Goal: Information Seeking & Learning: Learn about a topic

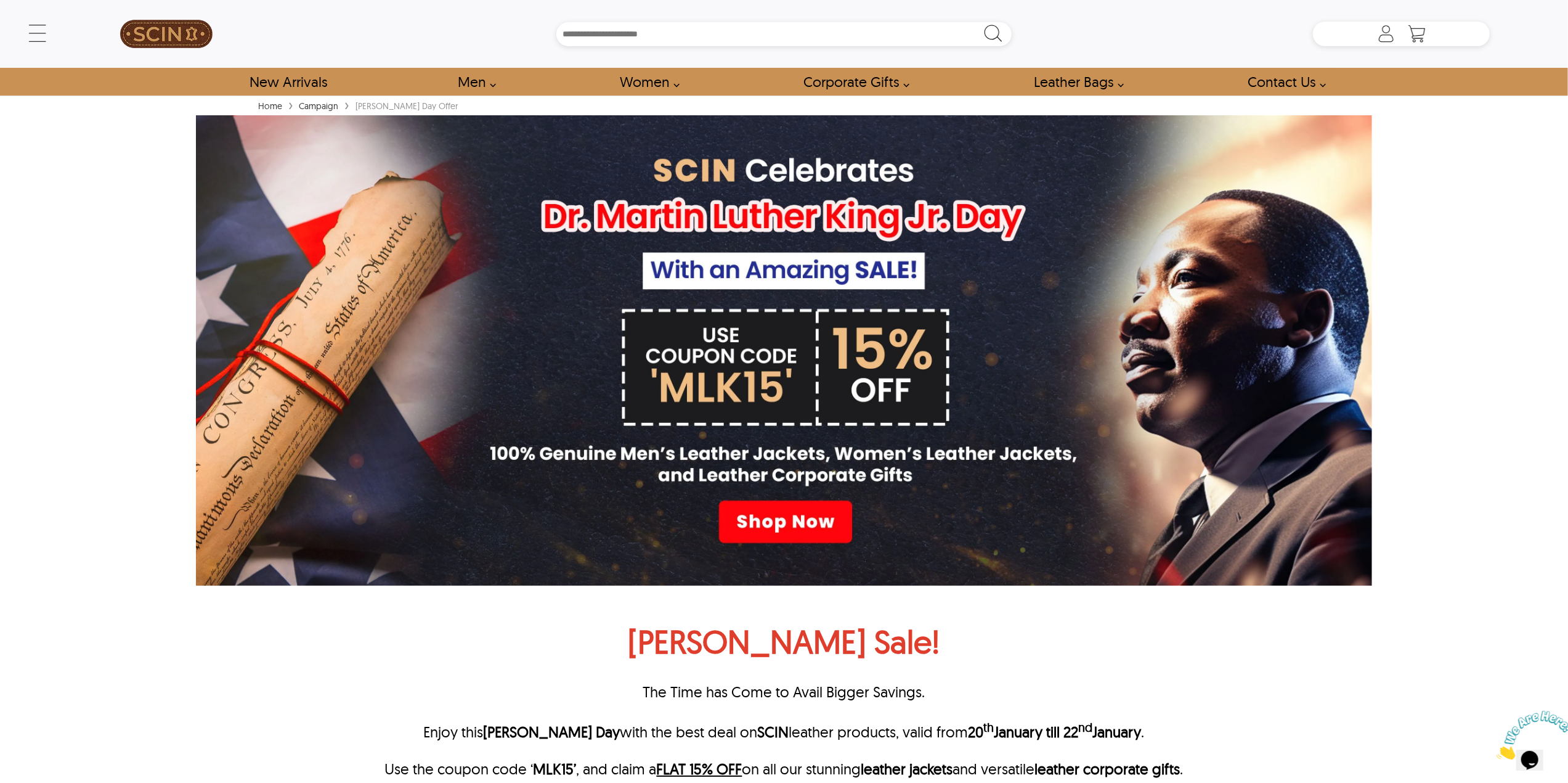
click at [78, 286] on div "← Menu New Arrivals Men Leather Jackets Aviator Leather Jackets Bomber Leather …" at bounding box center [784, 392] width 1568 height 783
click at [69, 234] on div "← Menu New Arrivals Men Leather Jackets Aviator Leather Jackets Bomber Leather …" at bounding box center [784, 392] width 1568 height 783
click at [1488, 472] on div "← Menu New Arrivals Men Leather Jackets Aviator Leather Jackets Bomber Leather …" at bounding box center [784, 392] width 1568 height 783
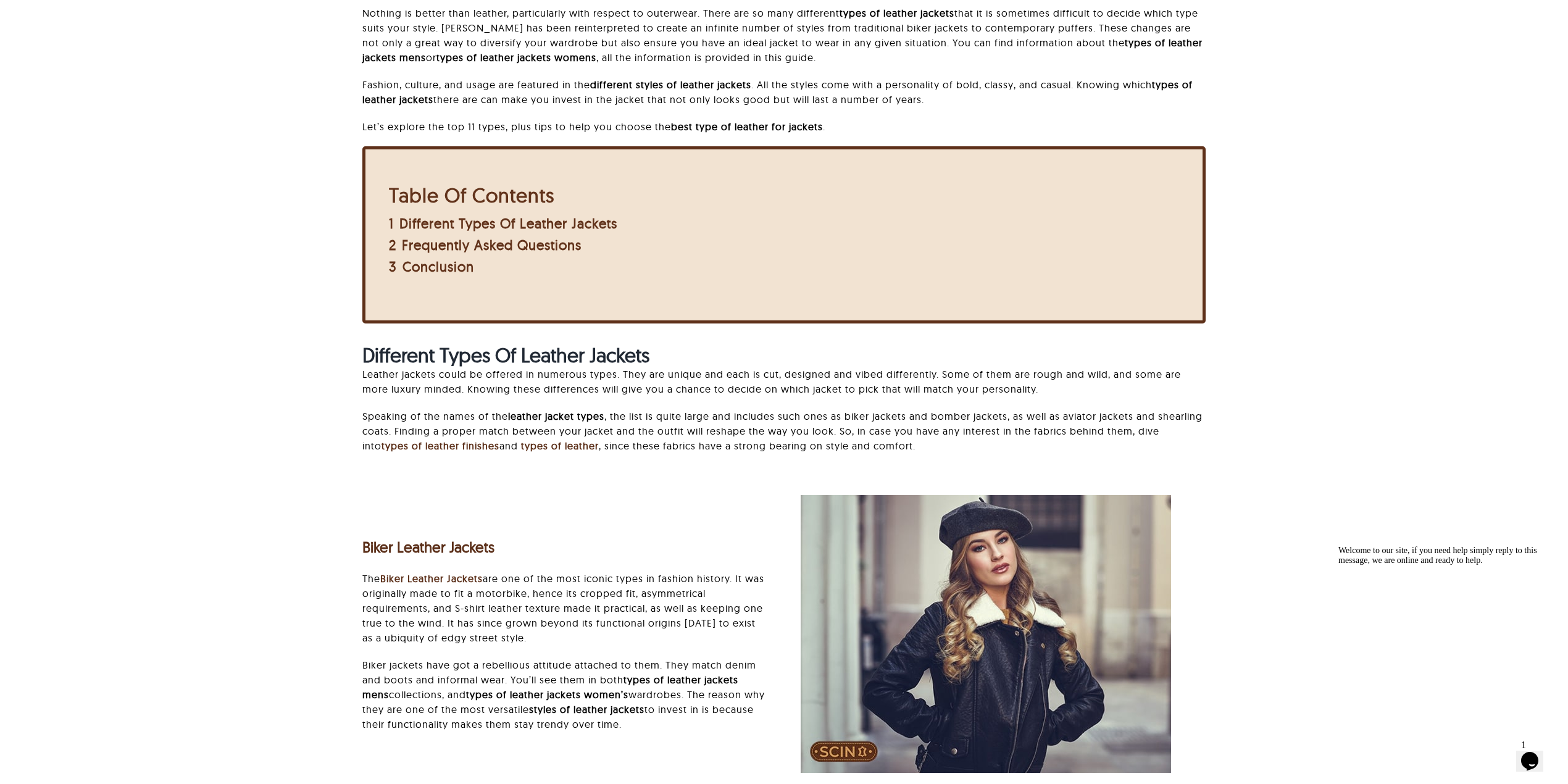
scroll to position [494, 0]
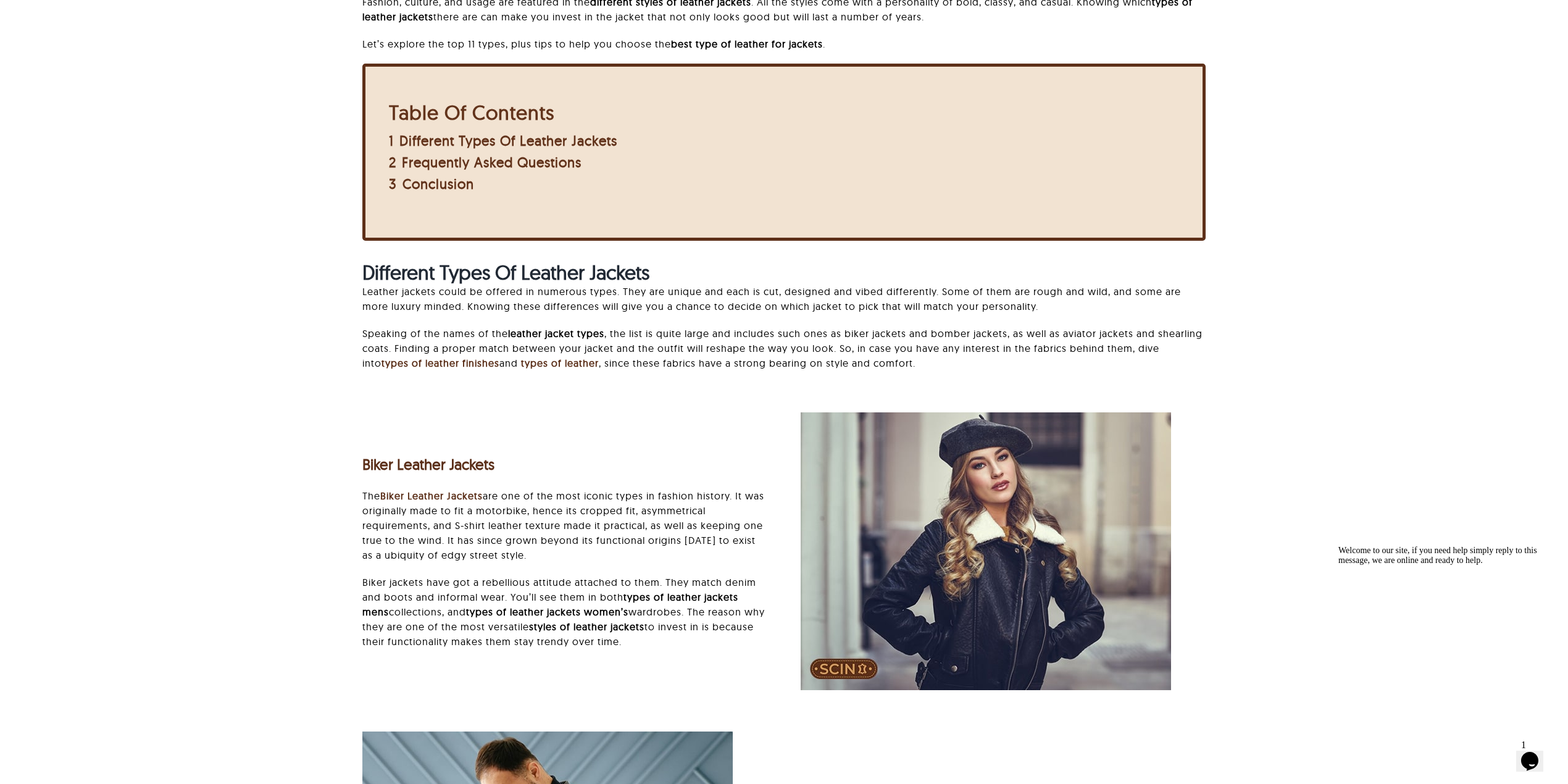
click at [386, 274] on strong "Different Types Of Leather Jackets" at bounding box center [506, 272] width 287 height 25
copy div "Different Types Of Leather Jackets"
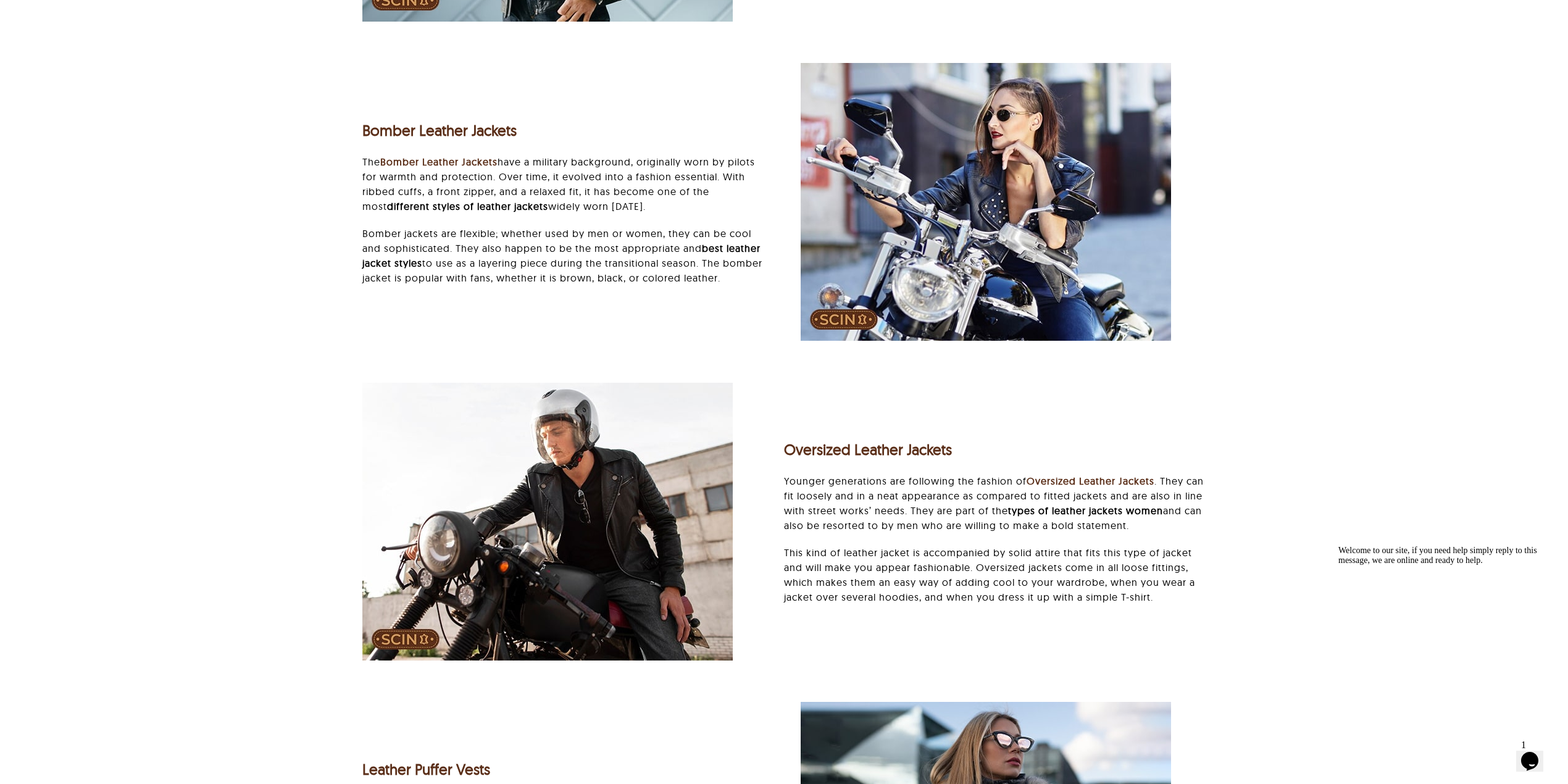
scroll to position [1811, 0]
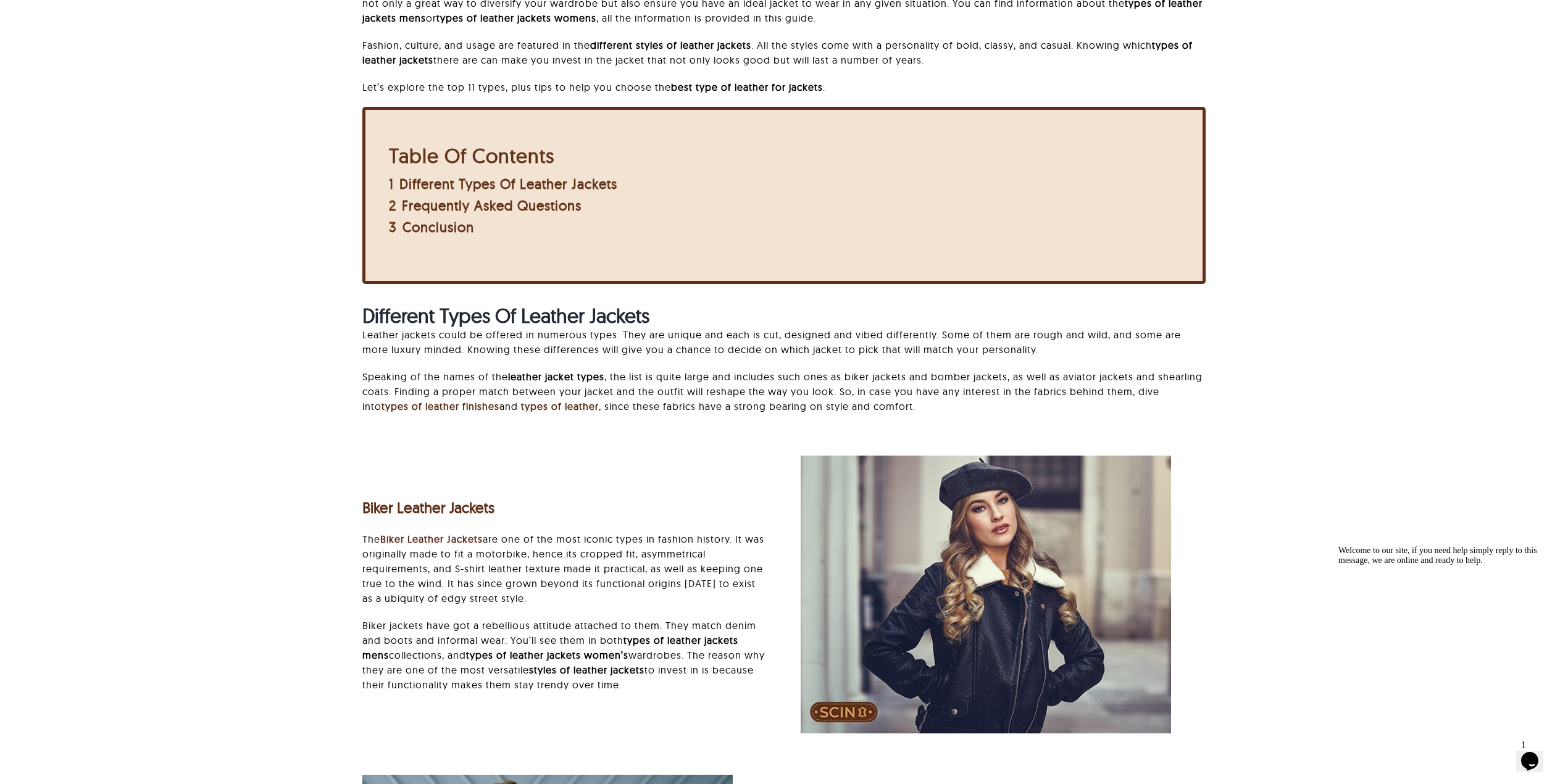
scroll to position [0, 0]
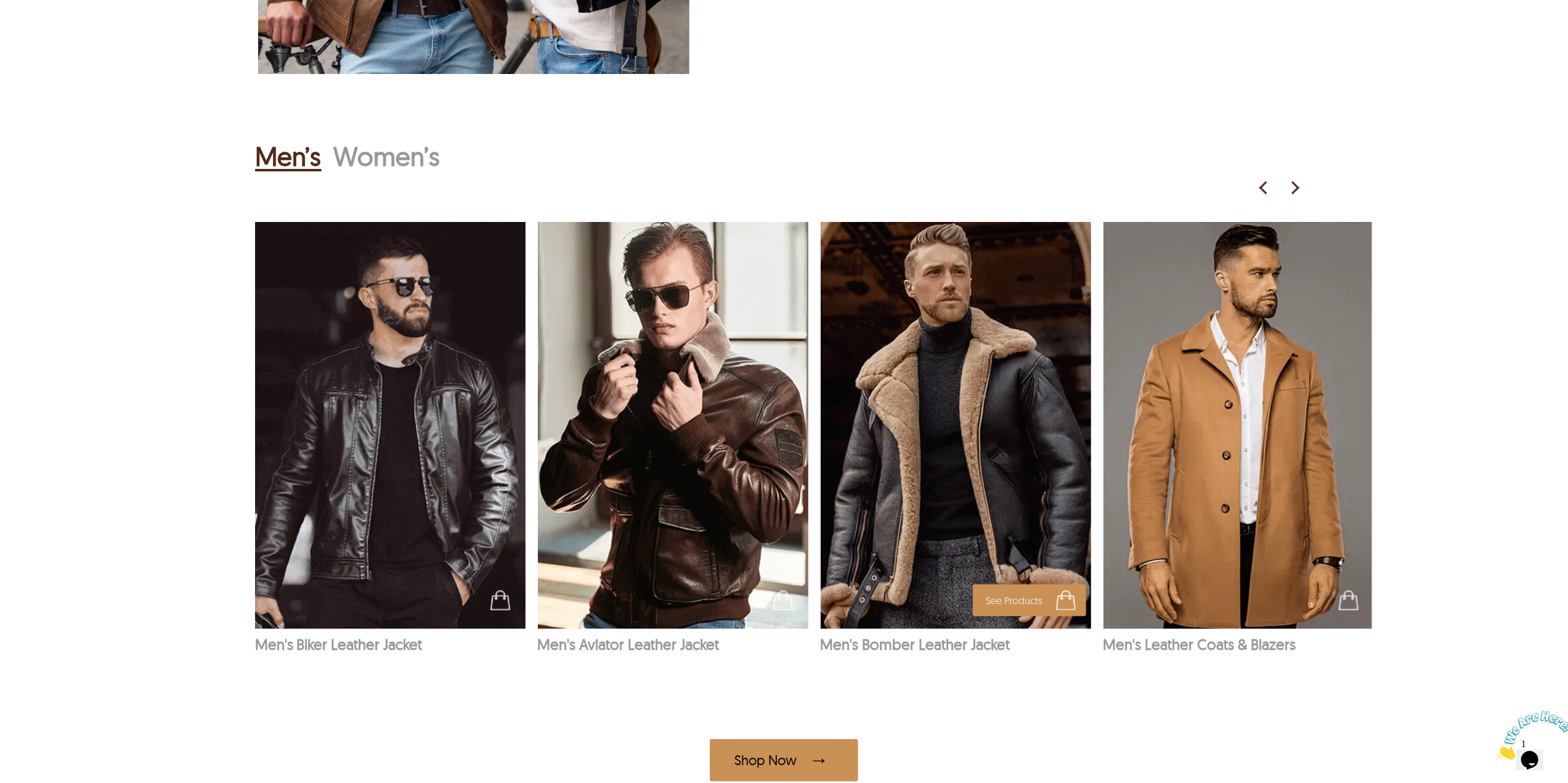
scroll to position [1397, 0]
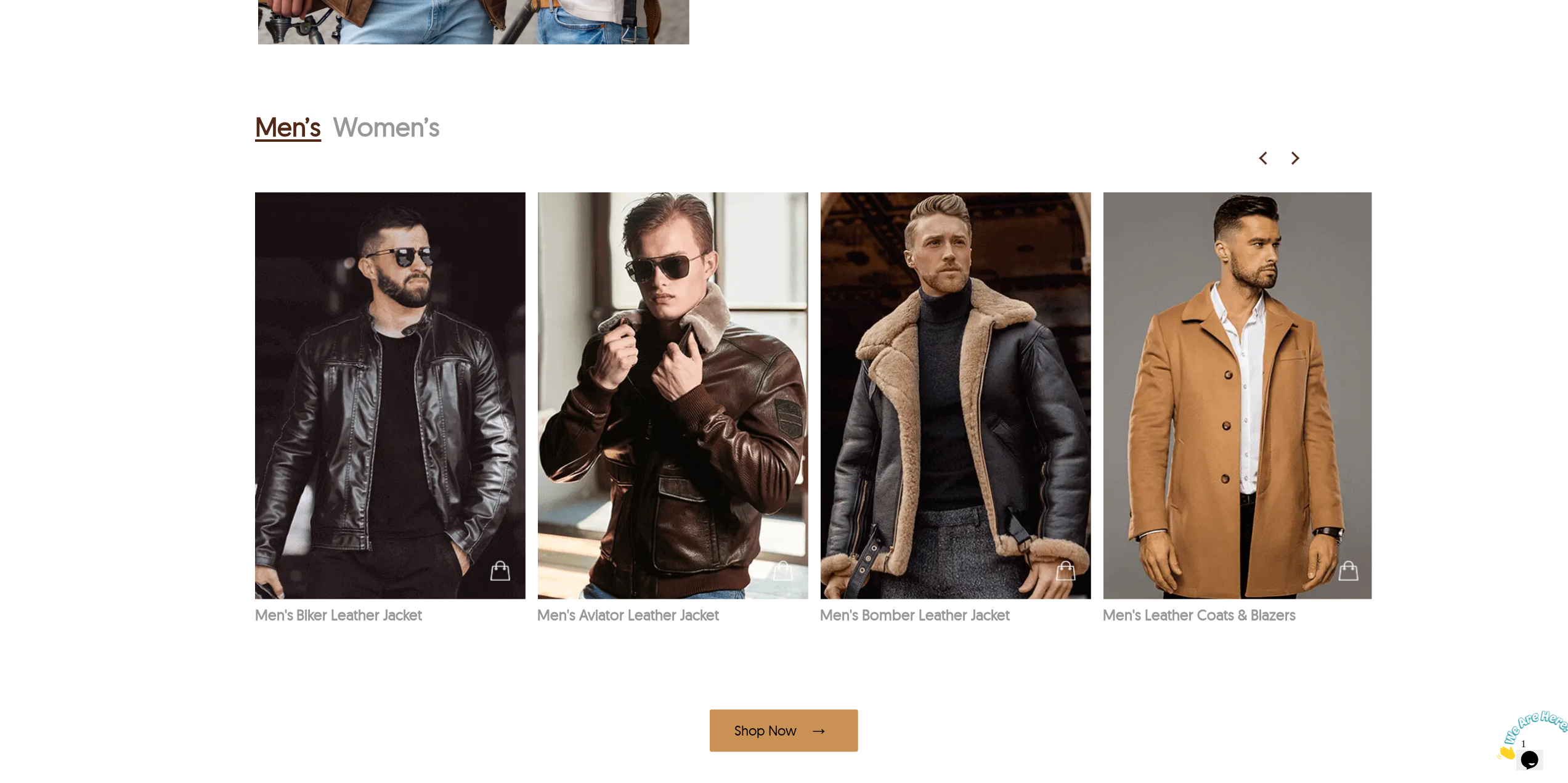
click at [365, 132] on h2 "Women’s" at bounding box center [387, 127] width 107 height 39
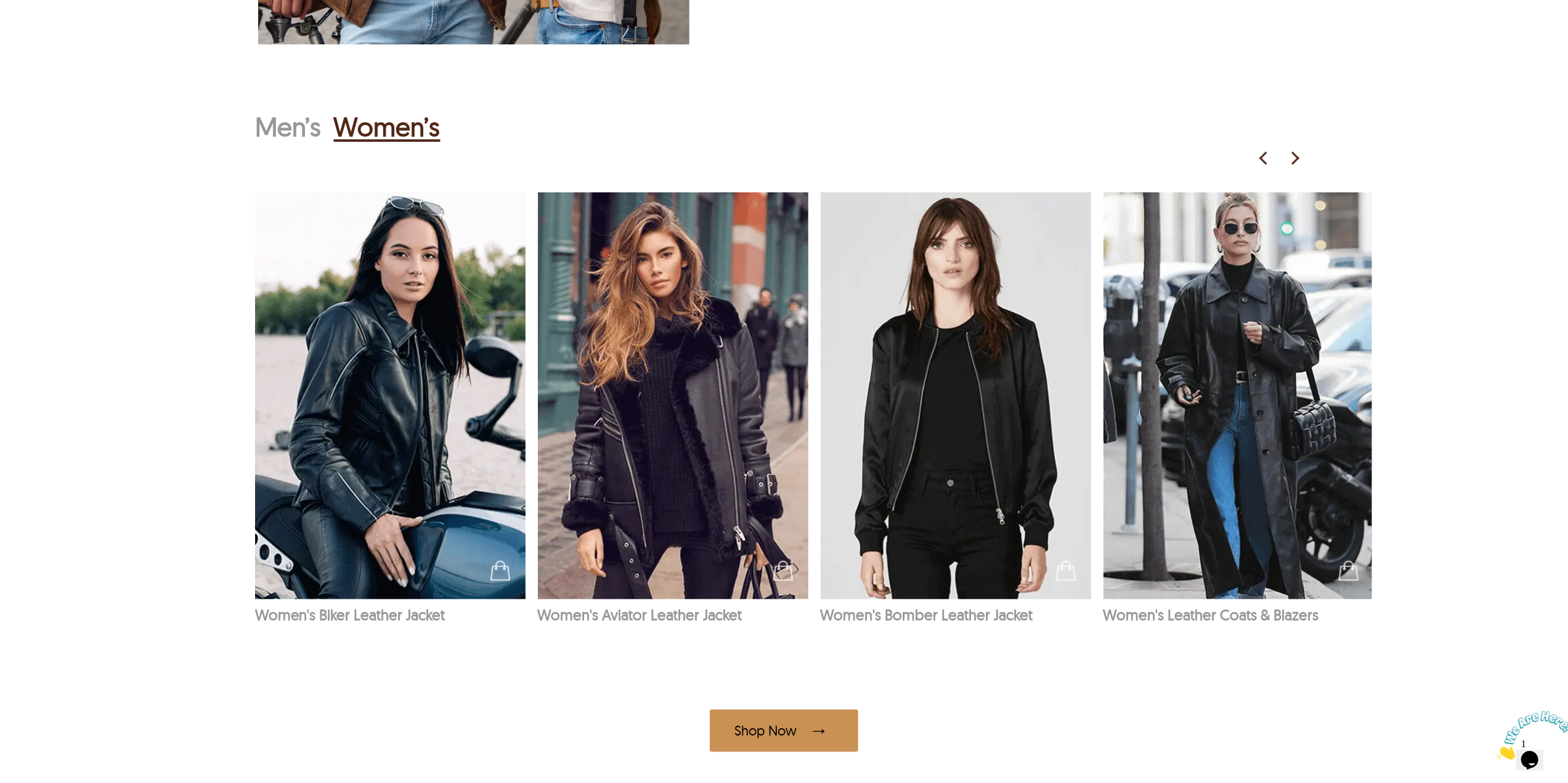
click at [284, 136] on h2 "Men’s" at bounding box center [288, 127] width 67 height 39
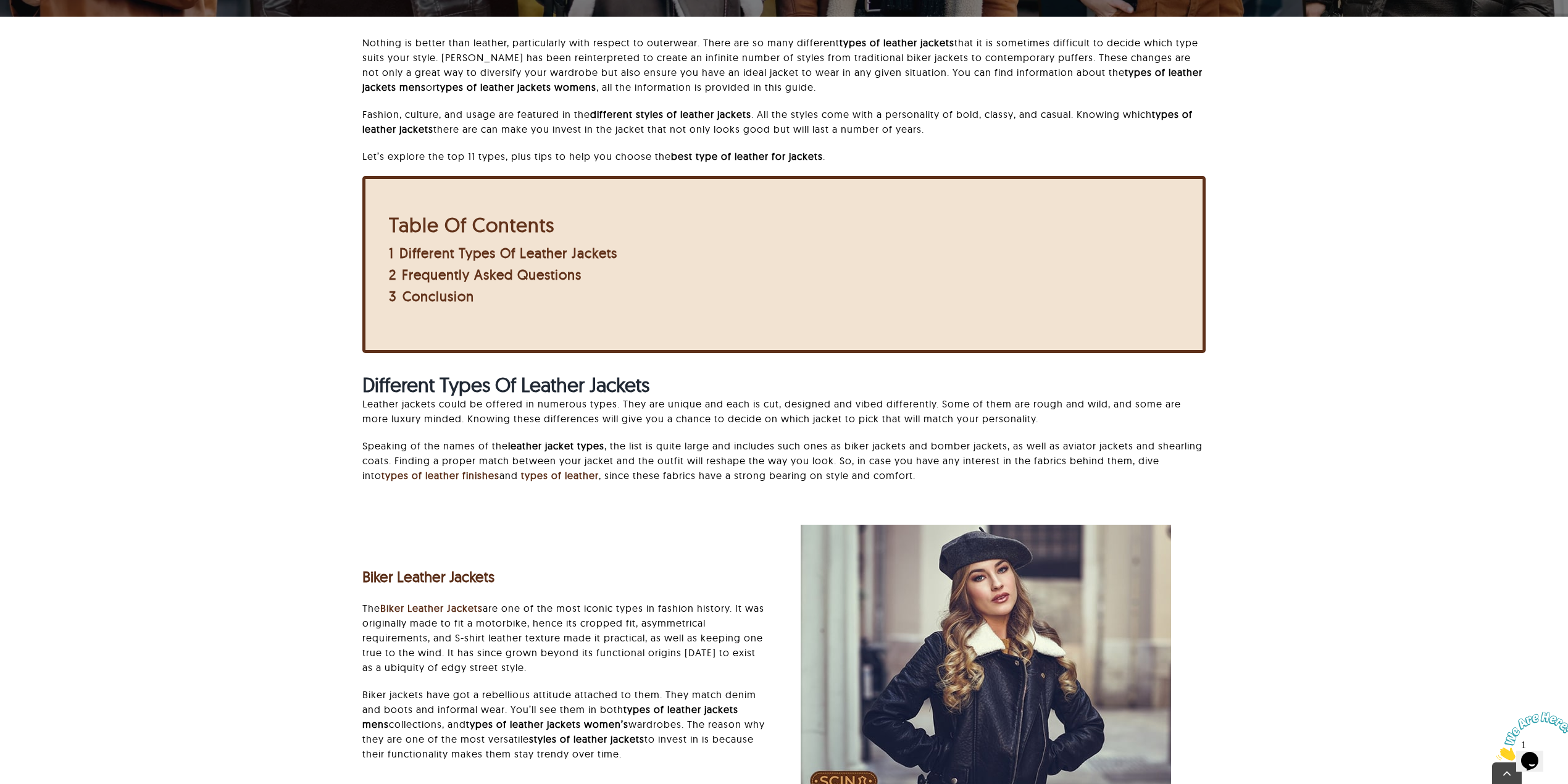
scroll to position [412, 0]
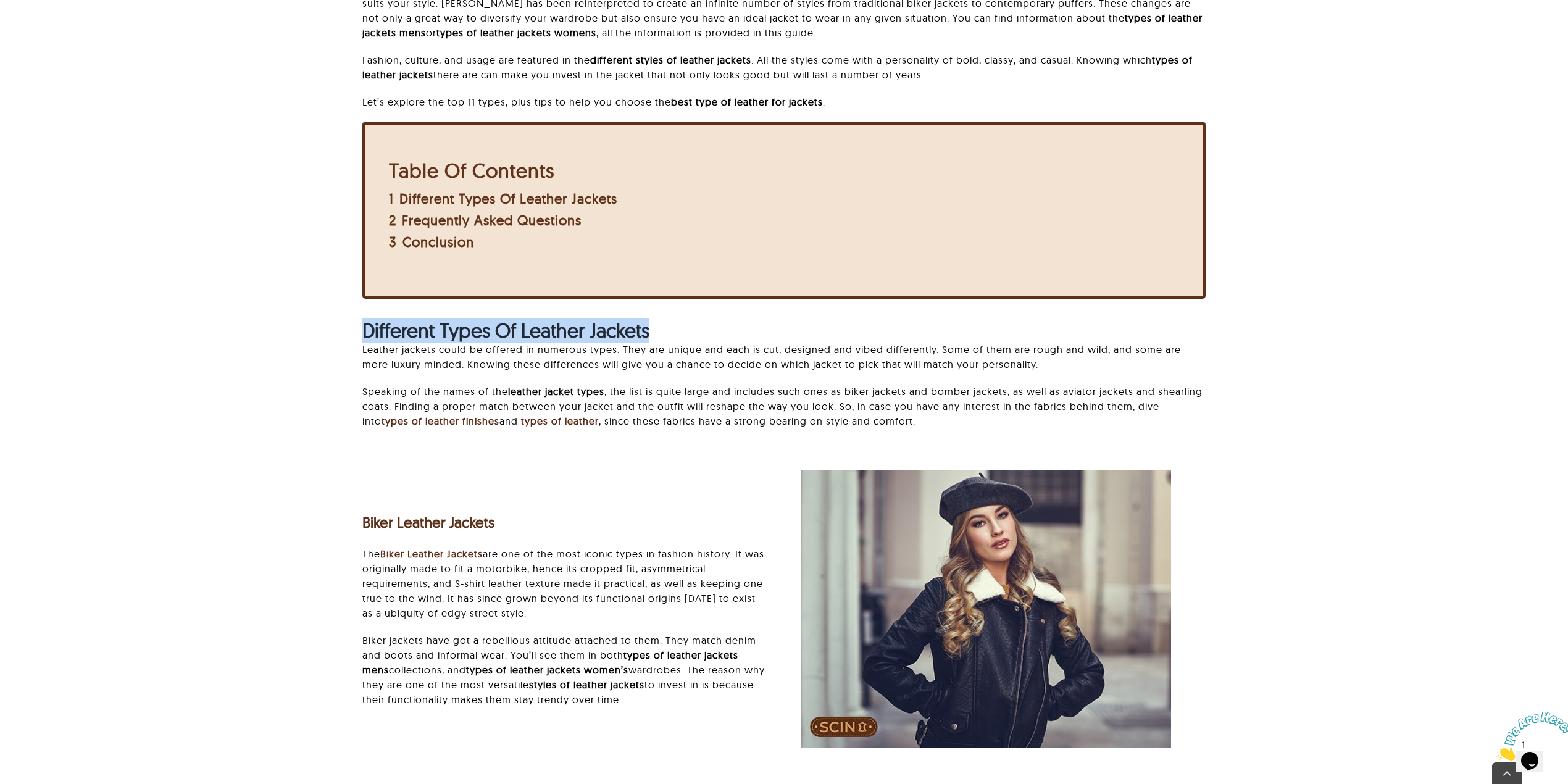
drag, startPoint x: 364, startPoint y: 325, endPoint x: 658, endPoint y: 325, distance: 294.0
click at [658, 325] on h2 "Different Types Of Leather Jackets" at bounding box center [784, 330] width 843 height 24
copy strong "Different Types Of Leather Jackets"
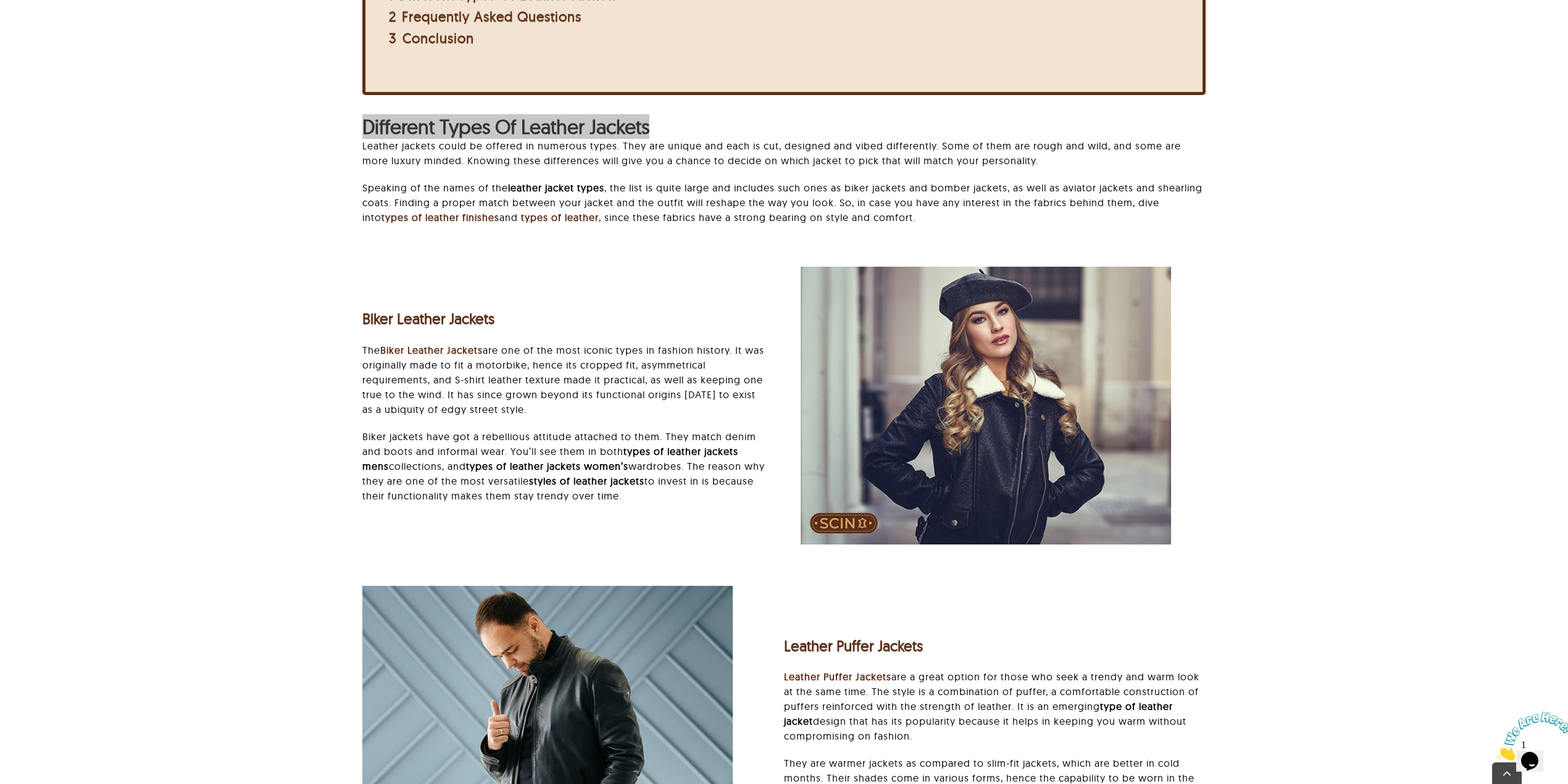
scroll to position [658, 0]
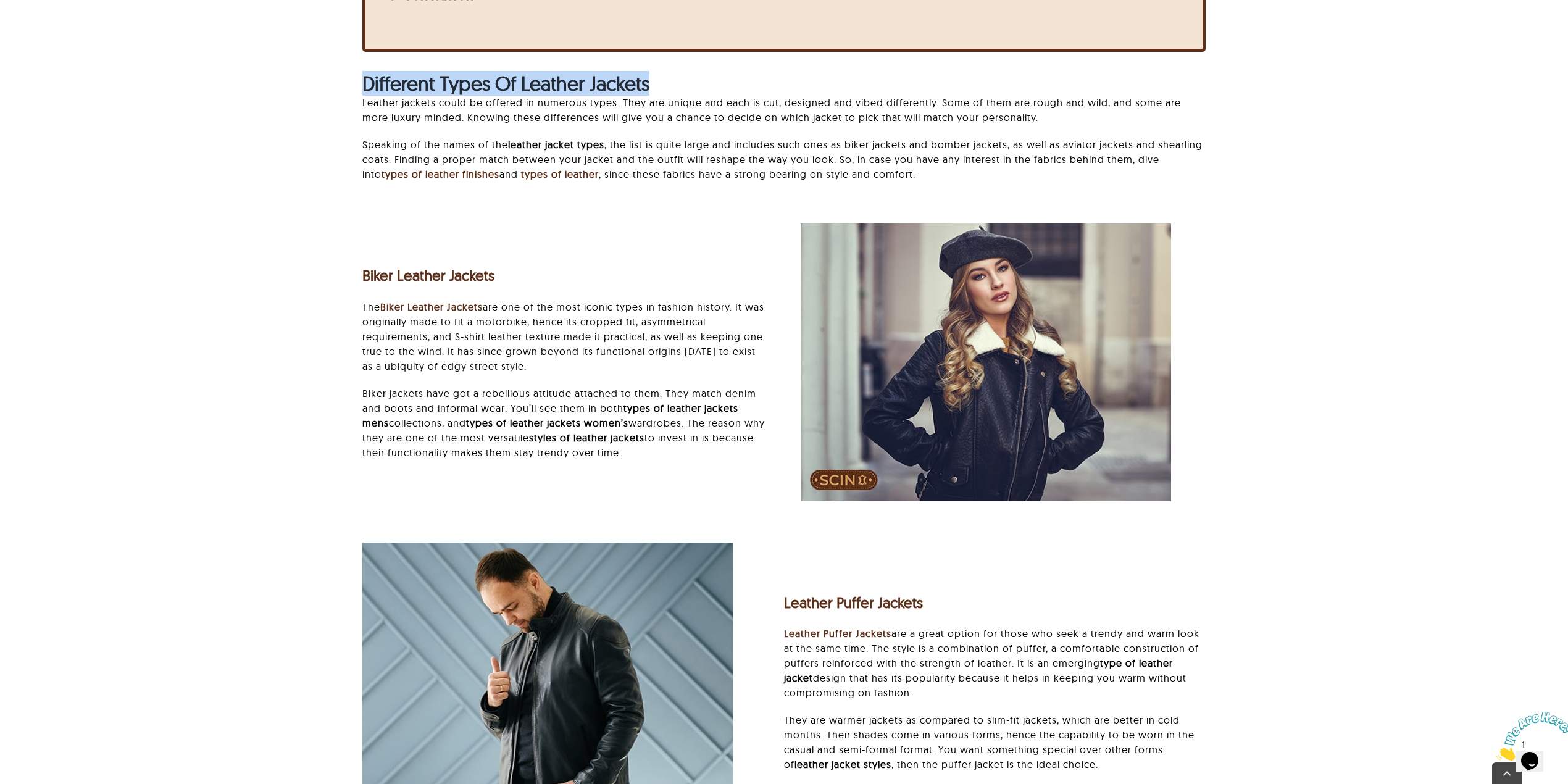
click at [529, 80] on strong "Different Types Of Leather Jackets" at bounding box center [506, 83] width 287 height 25
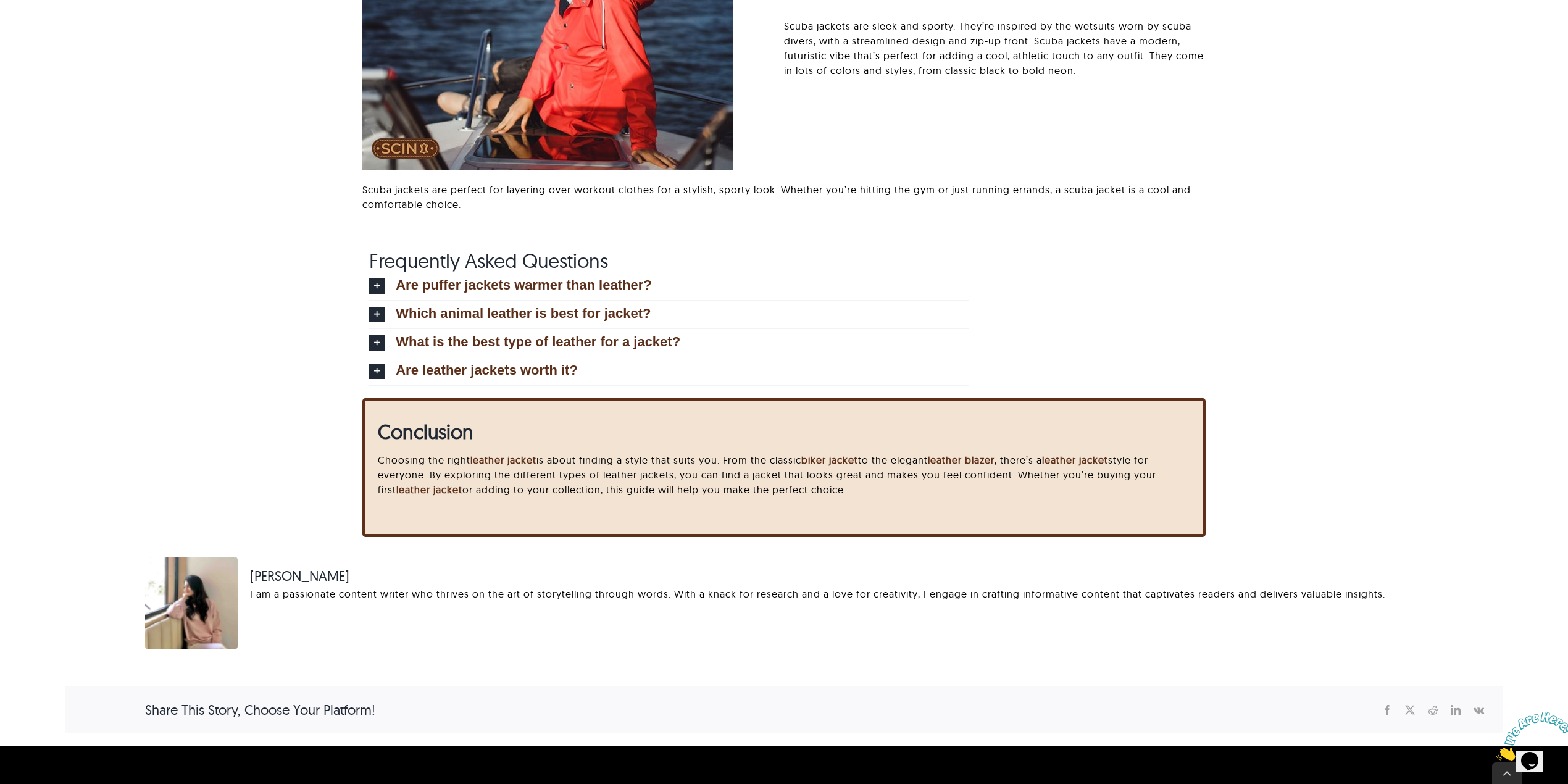
scroll to position [8559, 0]
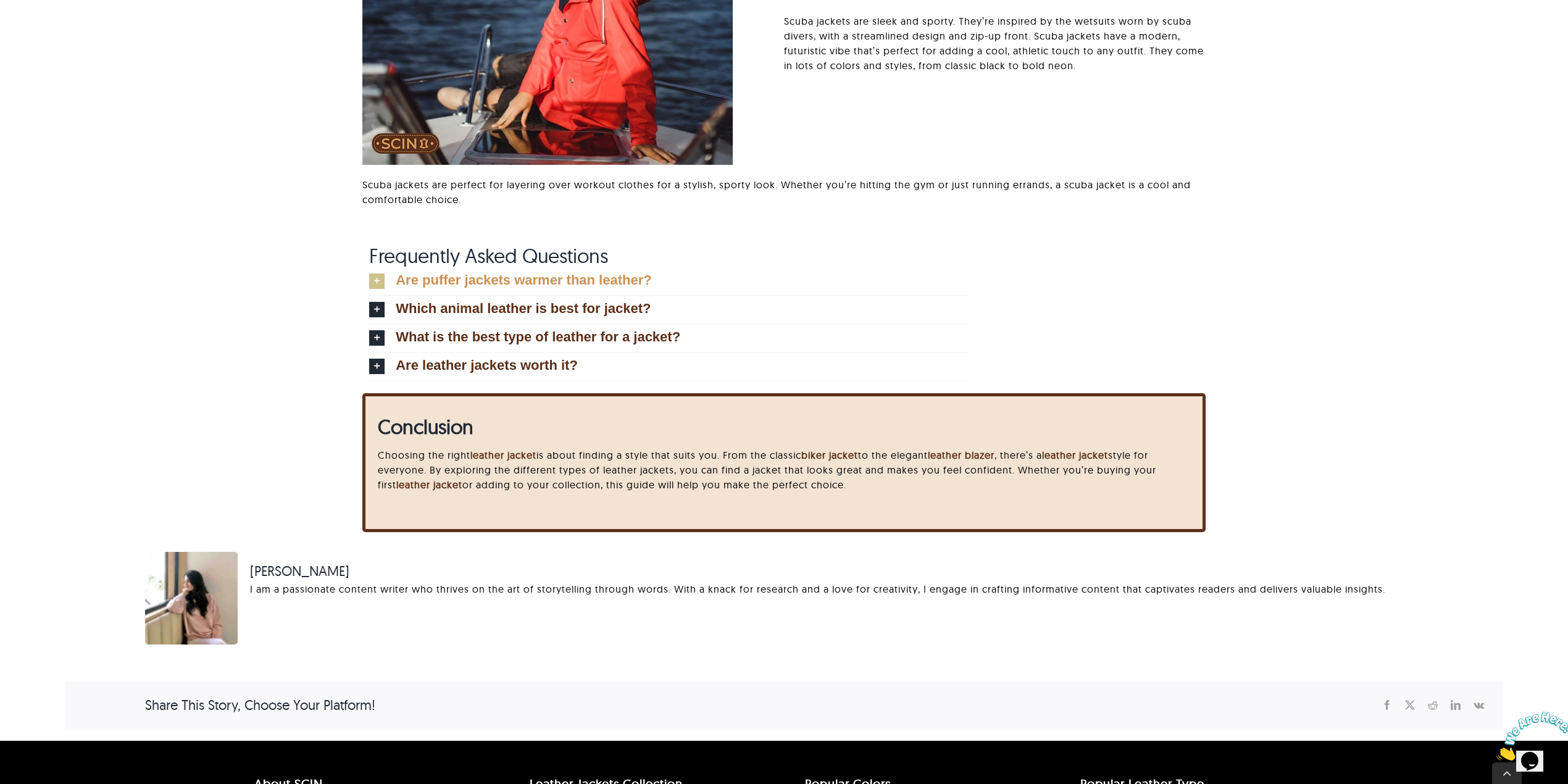
click at [606, 282] on span "Are puffer jackets warmer than leather?" at bounding box center [523, 280] width 255 height 14
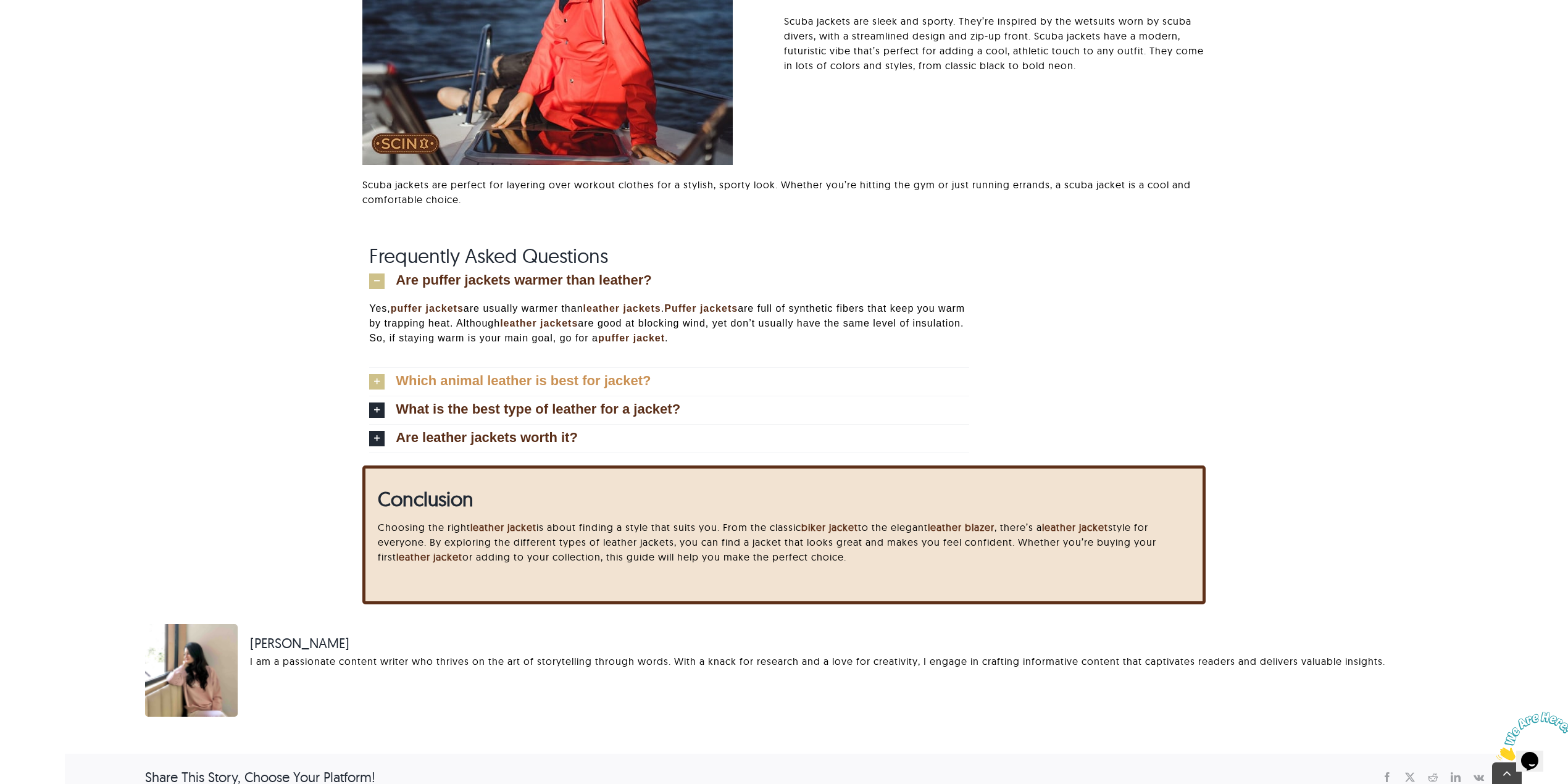
click at [606, 369] on link "Which animal leather is best for jacket?" at bounding box center [669, 382] width 600 height 28
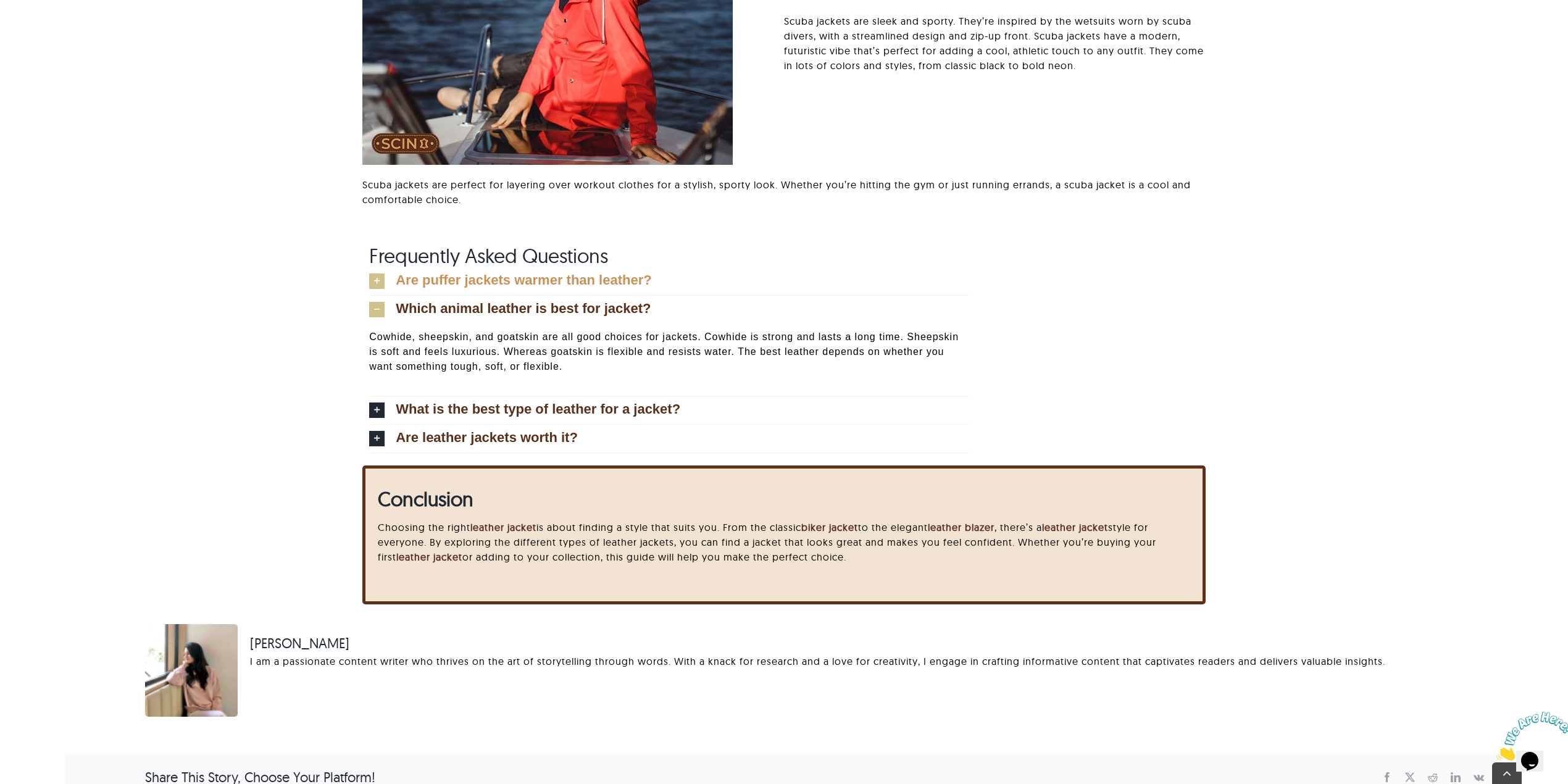
click at [552, 277] on span "Are puffer jackets warmer than leather?" at bounding box center [523, 280] width 255 height 14
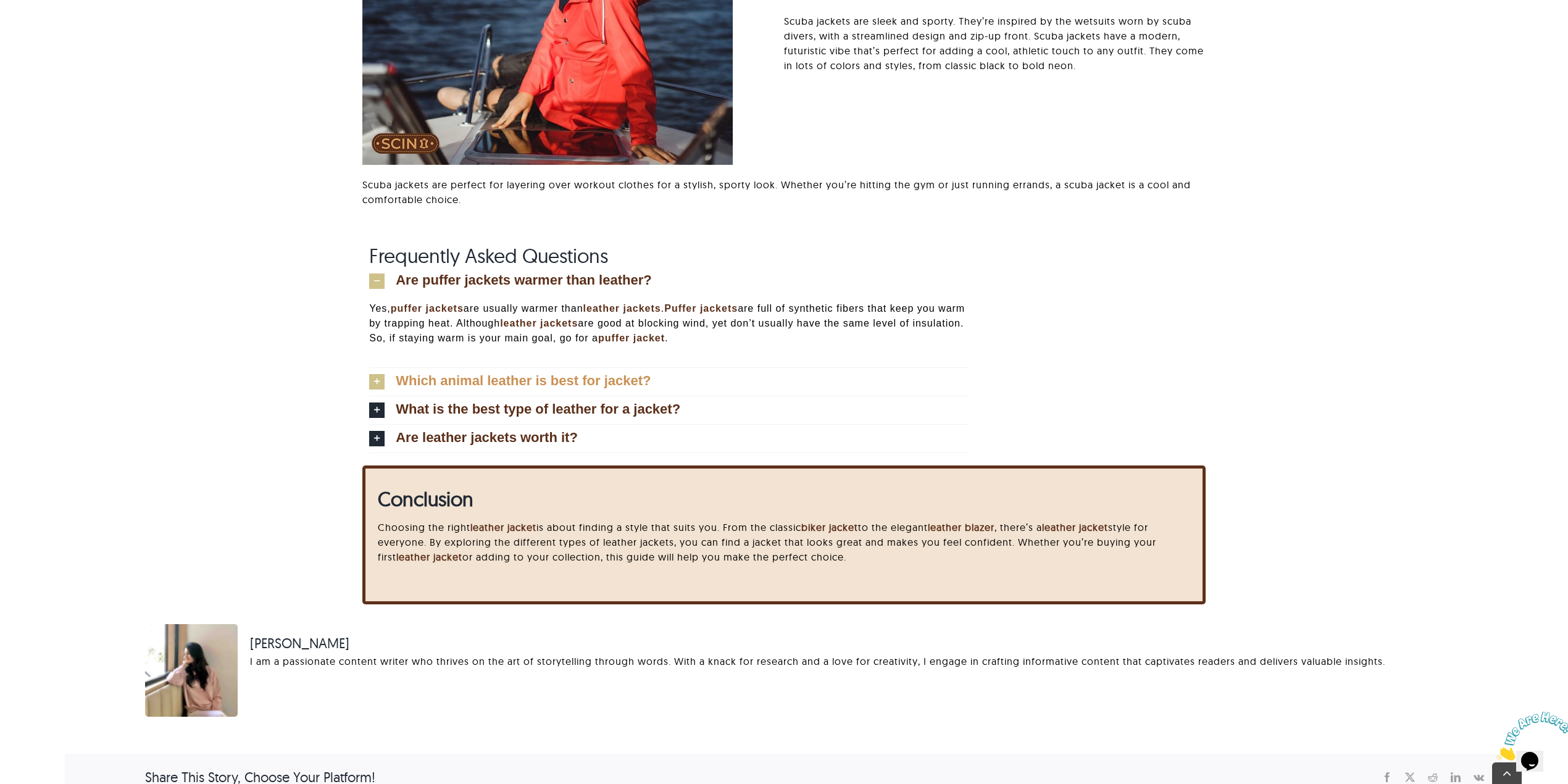
click at [556, 385] on span "Which animal leather is best for jacket?" at bounding box center [523, 381] width 255 height 14
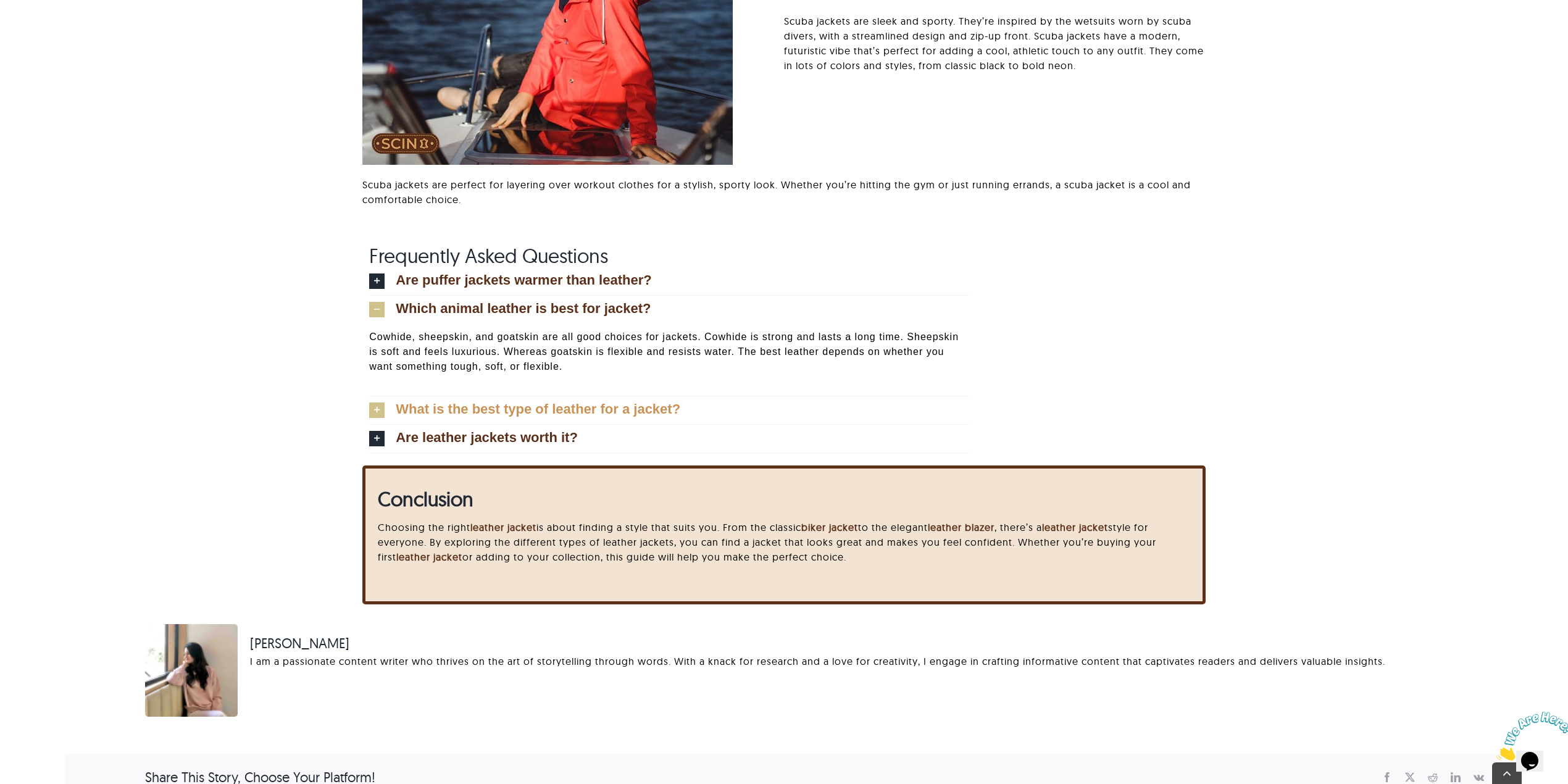
click at [556, 406] on span "What is the best type of leather for a jacket?" at bounding box center [537, 409] width 284 height 14
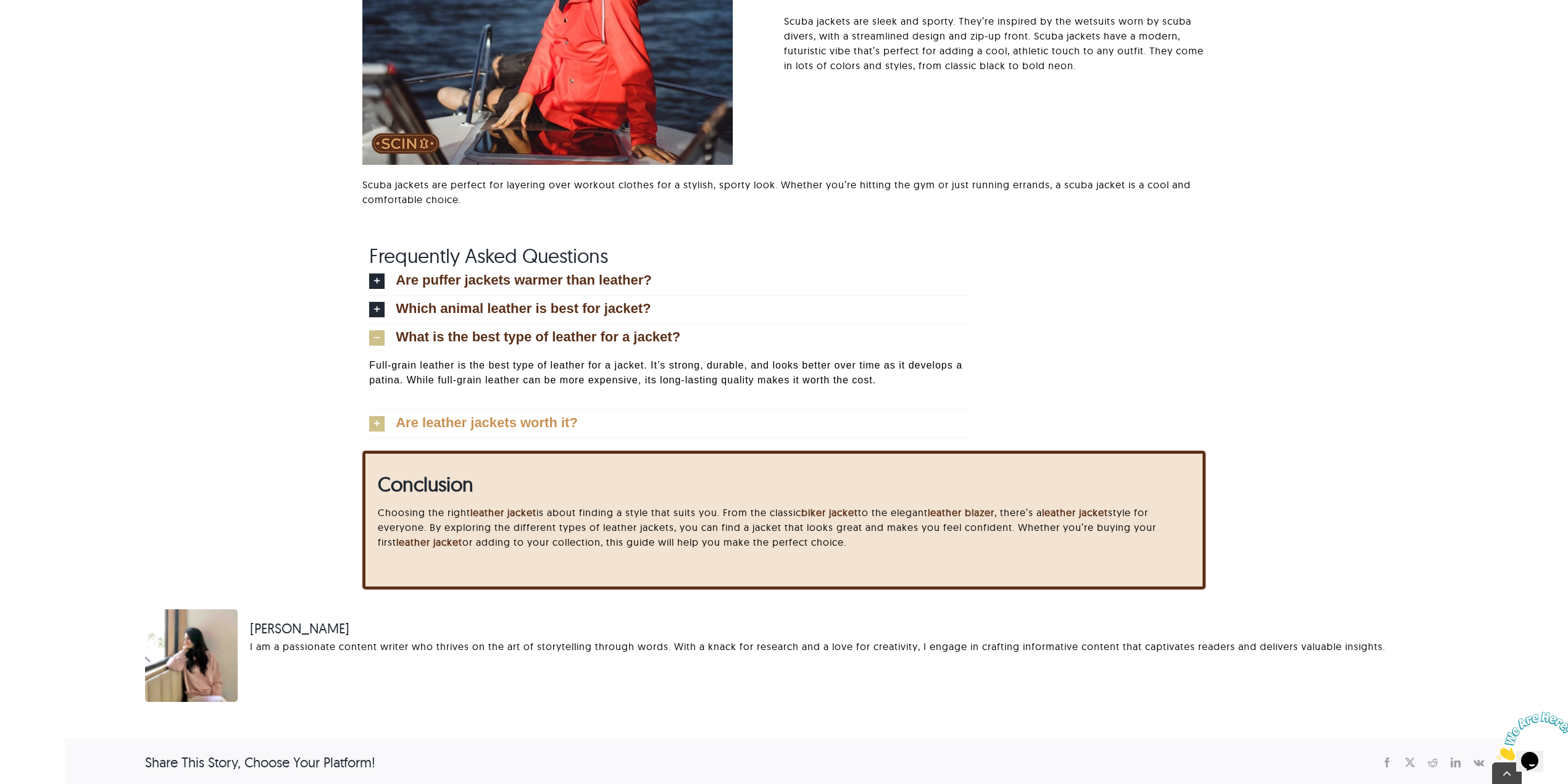
click at [524, 432] on link "Are leather jackets worth it?" at bounding box center [669, 423] width 600 height 28
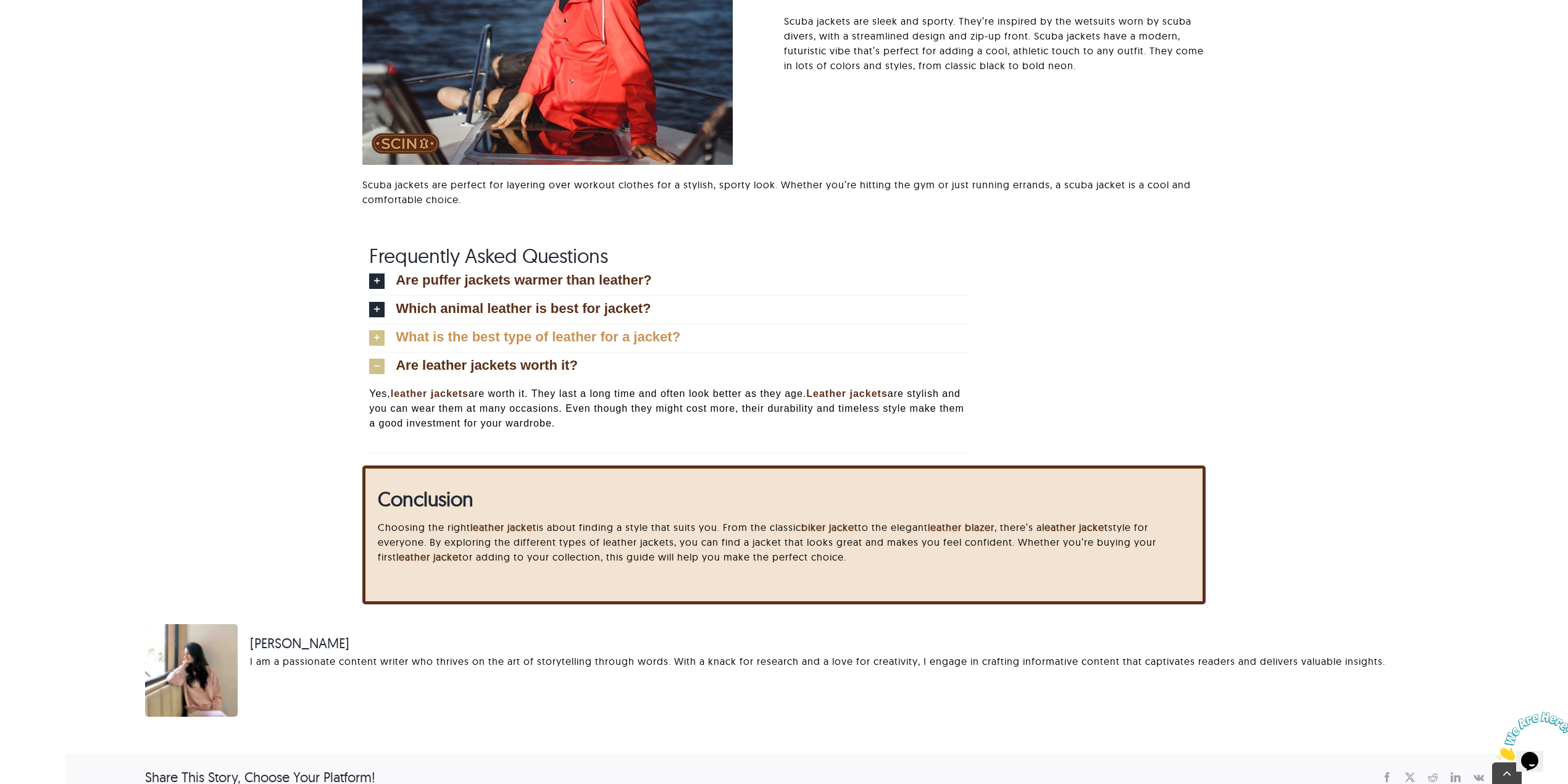
click at [559, 329] on link "What is the best type of leather for a jacket?" at bounding box center [669, 338] width 600 height 28
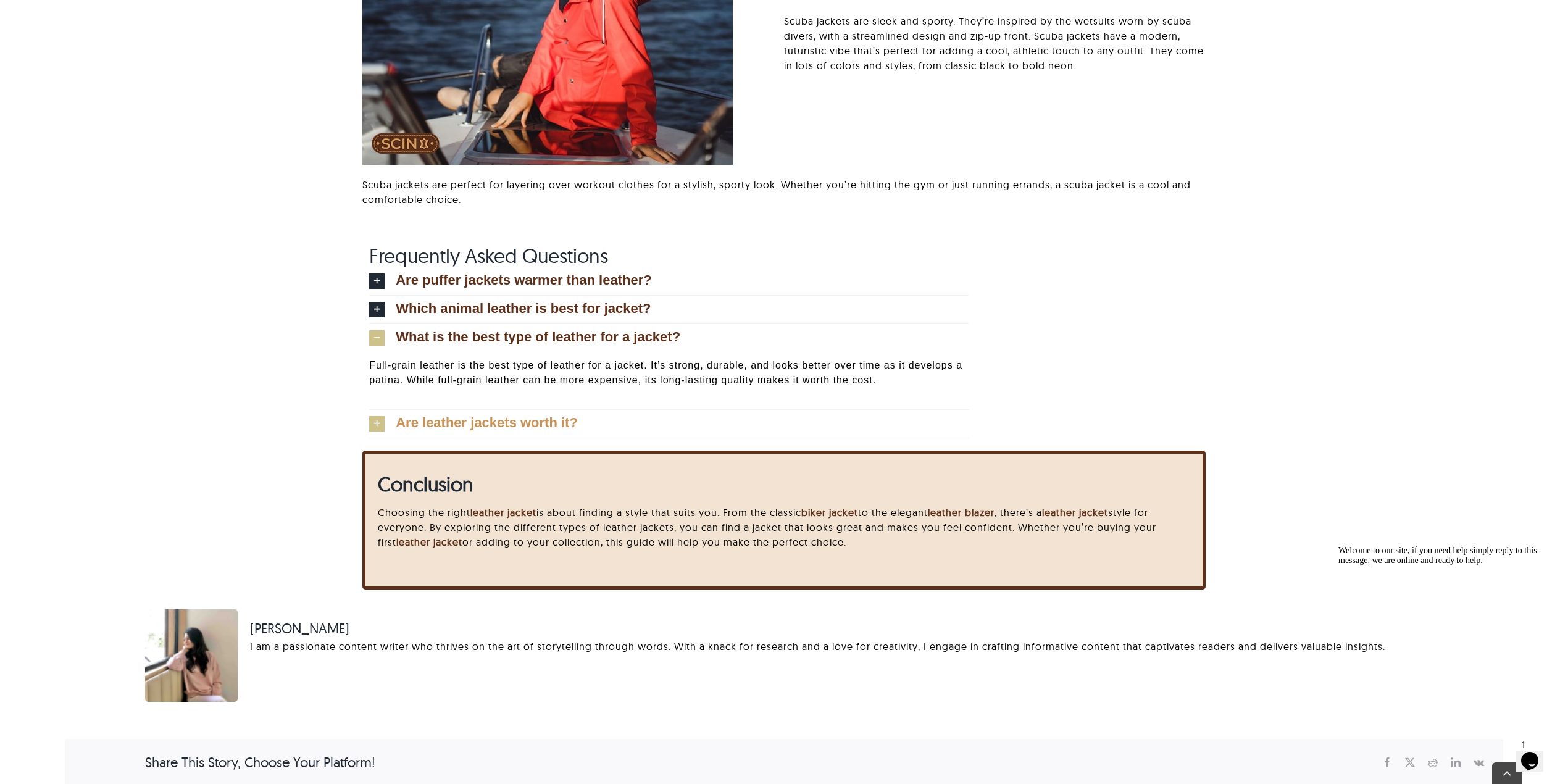
click at [539, 417] on span "Are leather jackets worth it?" at bounding box center [486, 423] width 182 height 14
